Goal: Information Seeking & Learning: Check status

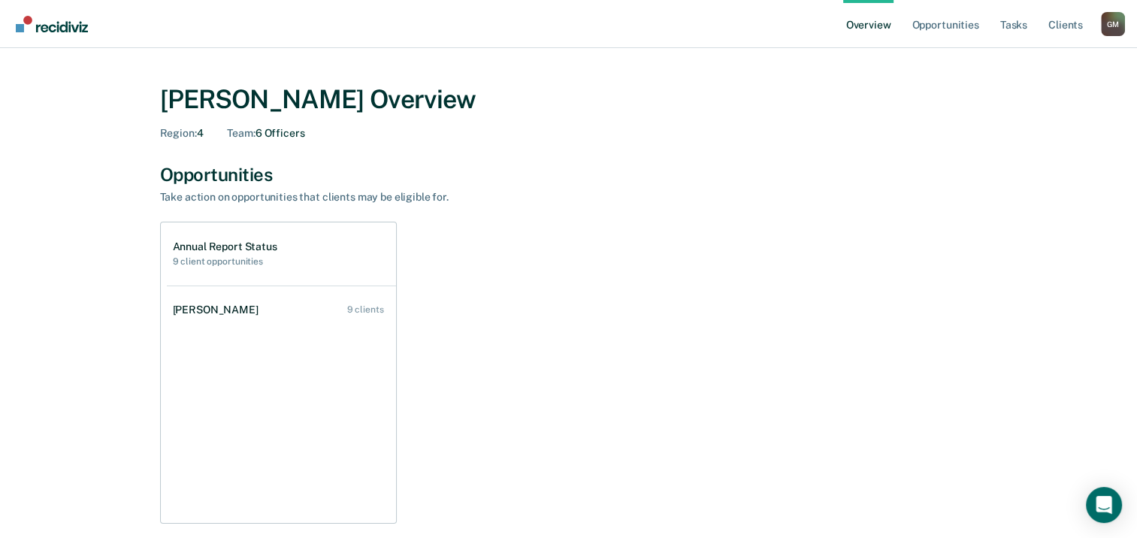
click at [224, 250] on h1 "Annual Report Status" at bounding box center [225, 246] width 104 height 13
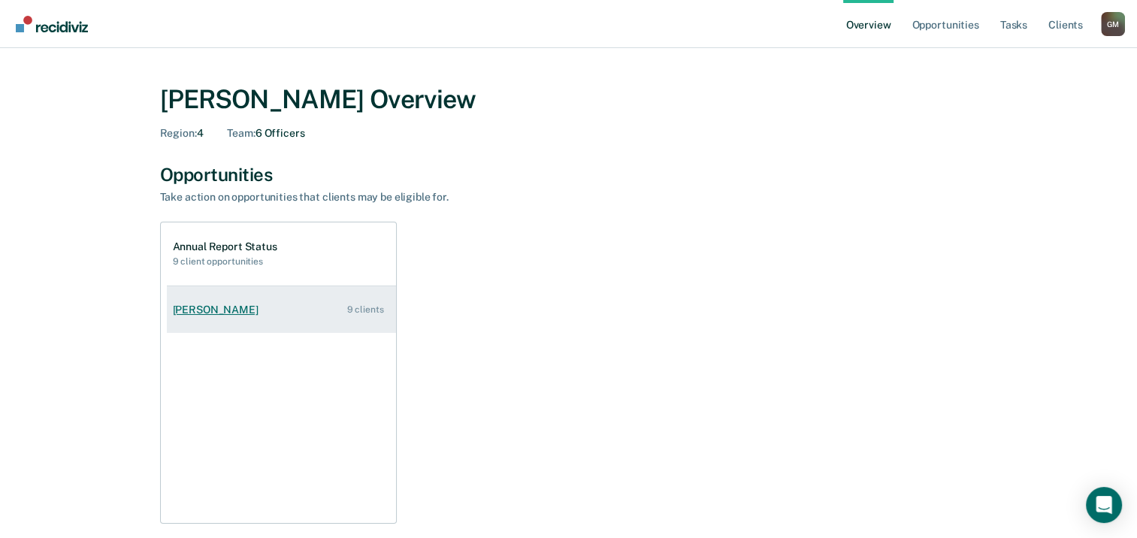
click at [204, 308] on div "[PERSON_NAME]" at bounding box center [219, 310] width 92 height 13
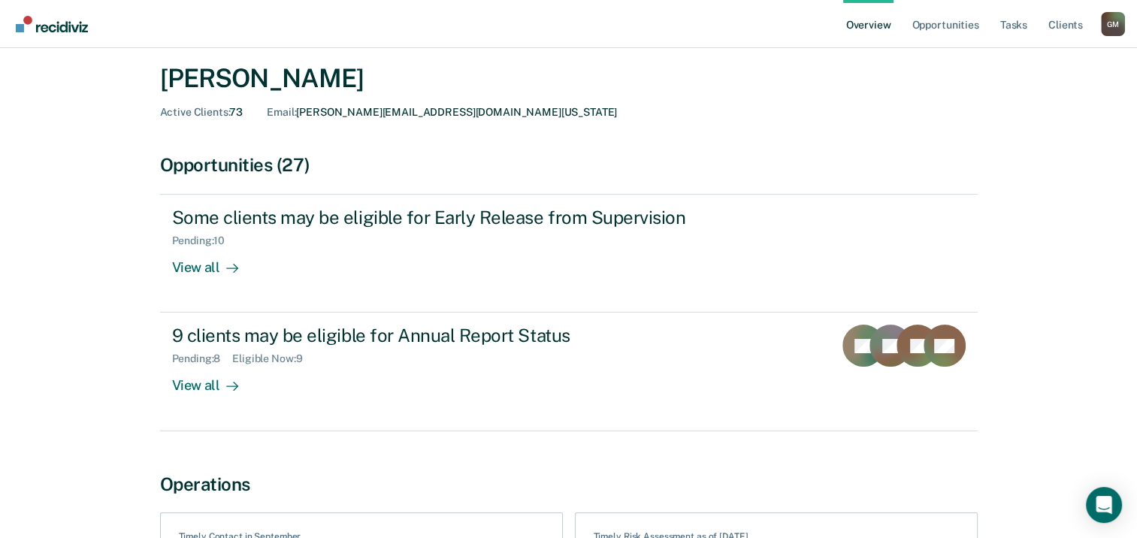
scroll to position [45, 0]
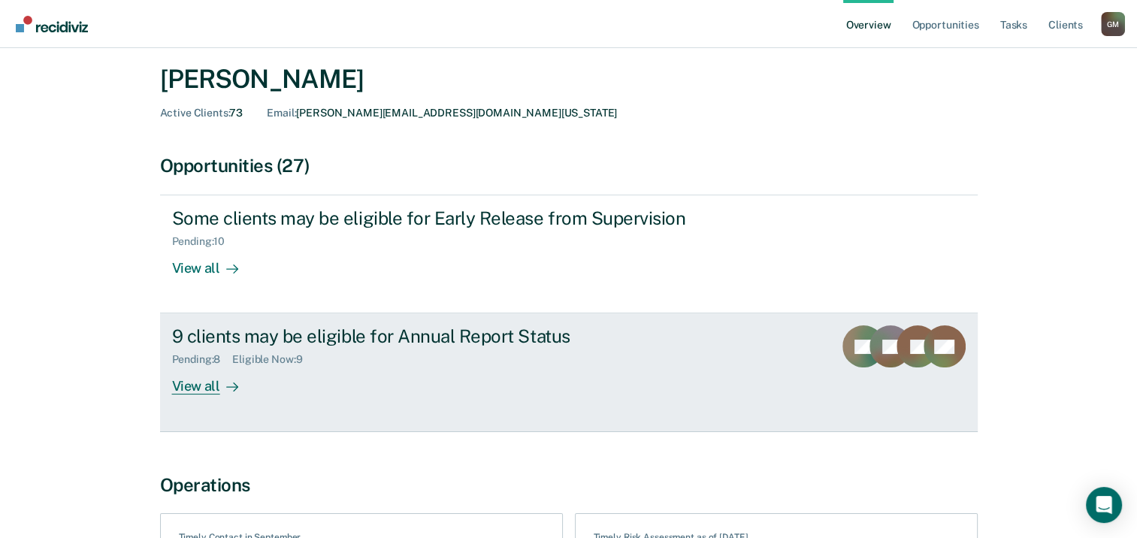
click at [196, 388] on div "View all" at bounding box center [214, 380] width 84 height 29
